Goal: Task Accomplishment & Management: Use online tool/utility

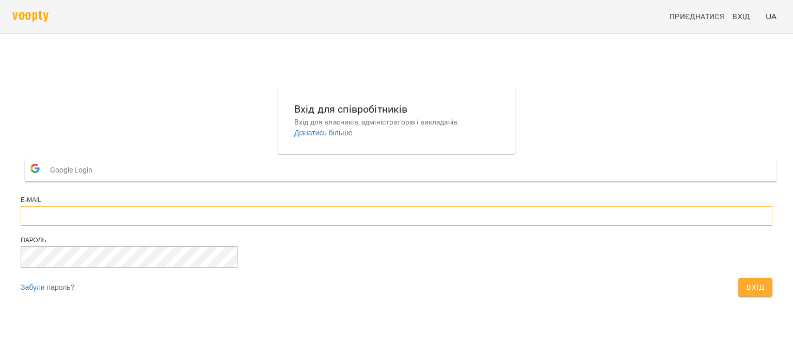
type input "**********"
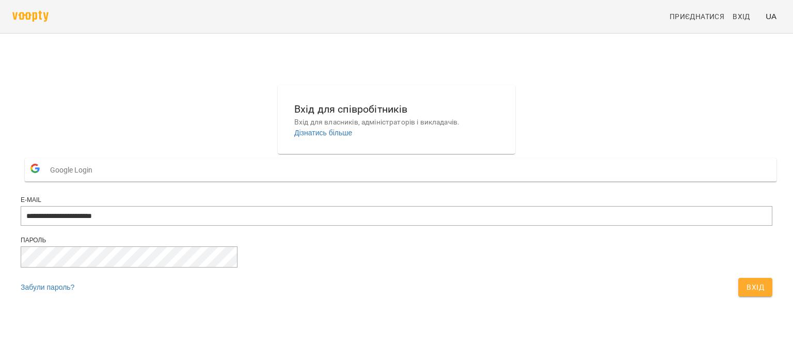
click at [747, 293] on span "Вхід" at bounding box center [756, 287] width 18 height 12
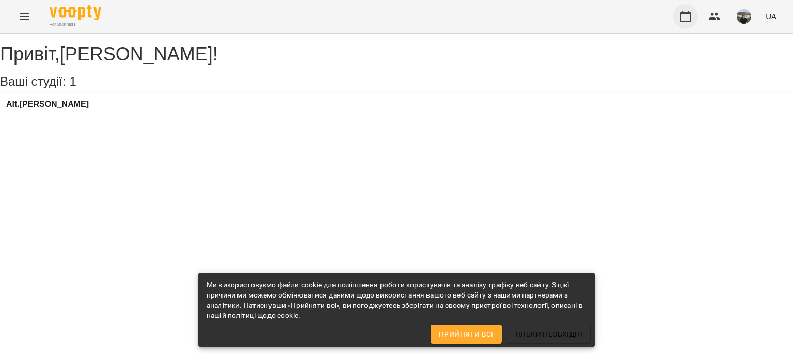
click at [687, 20] on icon "button" at bounding box center [686, 16] width 12 height 12
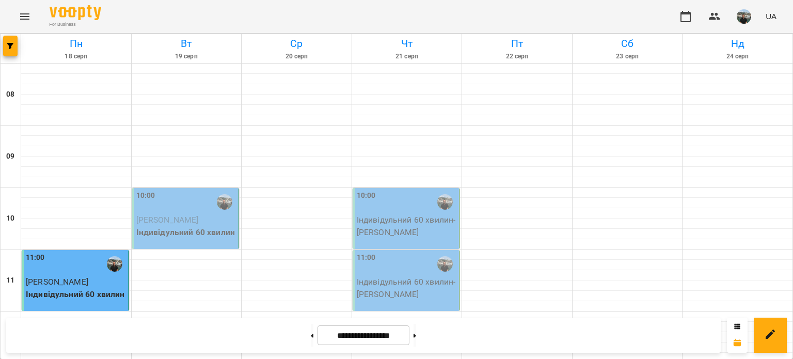
scroll to position [413, 0]
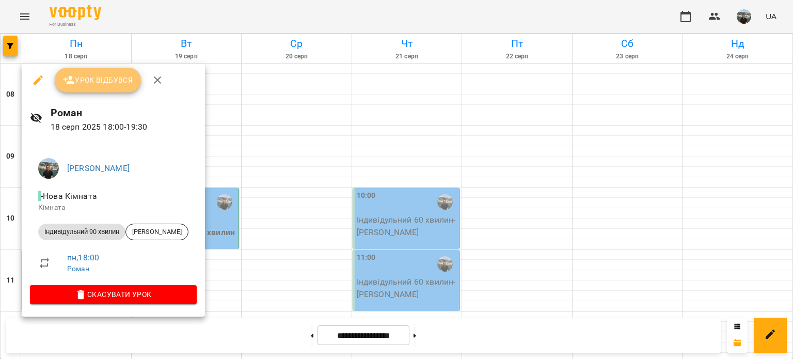
click at [101, 81] on span "Урок відбувся" at bounding box center [98, 80] width 70 height 12
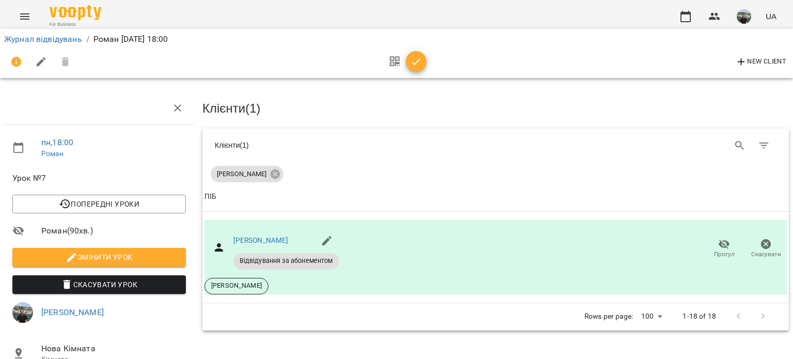
click at [418, 62] on icon "button" at bounding box center [416, 62] width 12 height 12
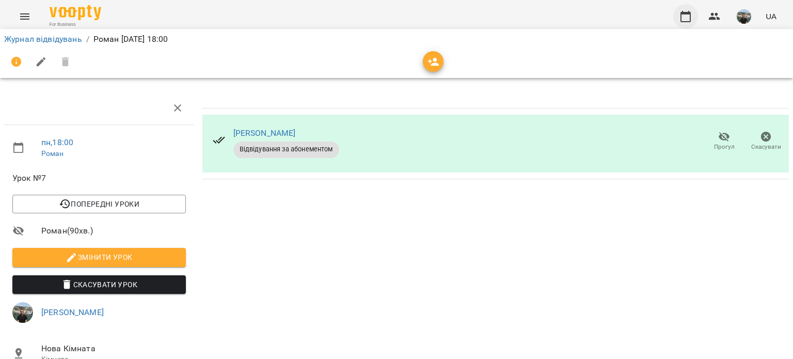
click at [686, 16] on icon "button" at bounding box center [686, 16] width 12 height 12
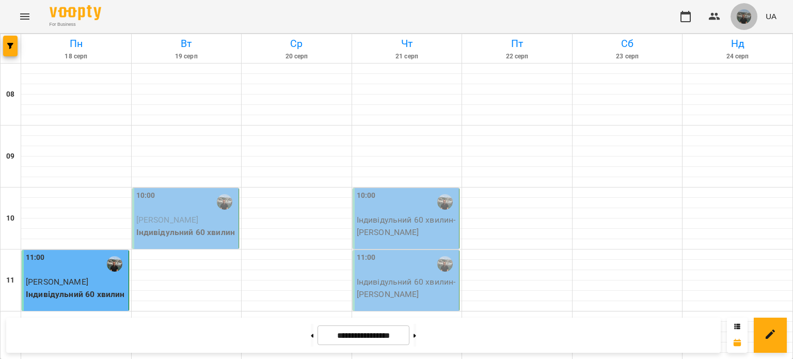
click at [748, 16] on img "button" at bounding box center [744, 16] width 14 height 14
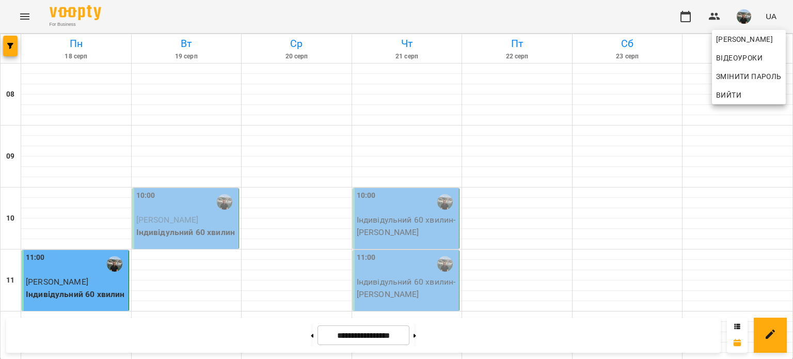
click at [728, 90] on span "Вийти" at bounding box center [728, 95] width 25 height 12
